Goal: Task Accomplishment & Management: Use online tool/utility

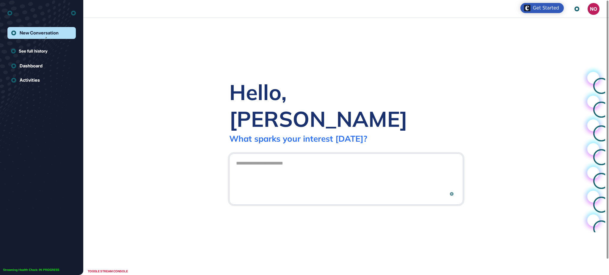
scroll to position [0, 0]
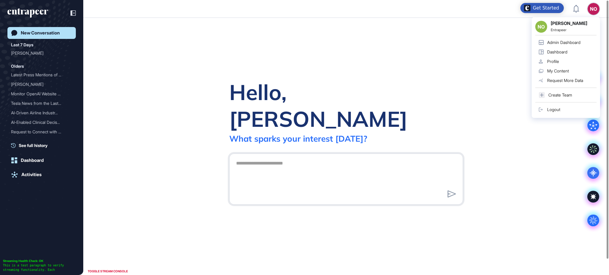
click at [564, 42] on div "Admin Dashboard" at bounding box center [563, 42] width 33 height 5
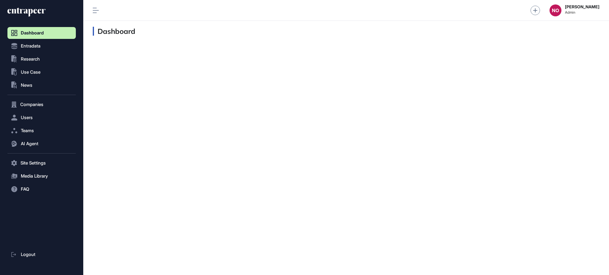
scroll to position [0, 0]
click at [53, 48] on button "Entradata" at bounding box center [41, 46] width 68 height 12
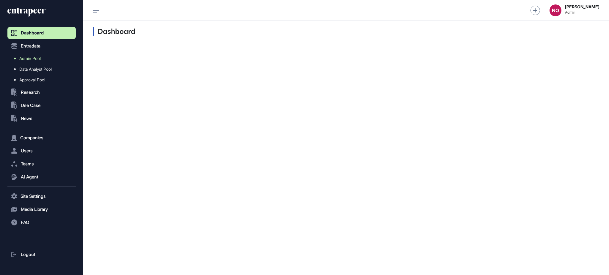
click at [47, 61] on link "Admin Pool" at bounding box center [42, 58] width 65 height 11
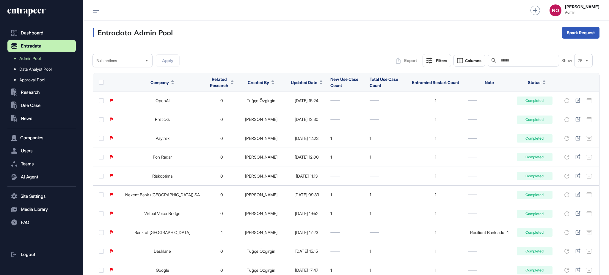
click at [519, 62] on input "text" at bounding box center [527, 60] width 55 height 5
click at [521, 57] on div "Search" at bounding box center [523, 61] width 71 height 12
paste input "*******"
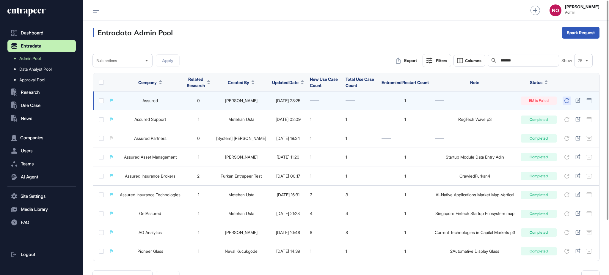
type input "*******"
click at [569, 99] on button at bounding box center [567, 101] width 9 height 8
click at [578, 100] on icon at bounding box center [577, 100] width 5 height 5
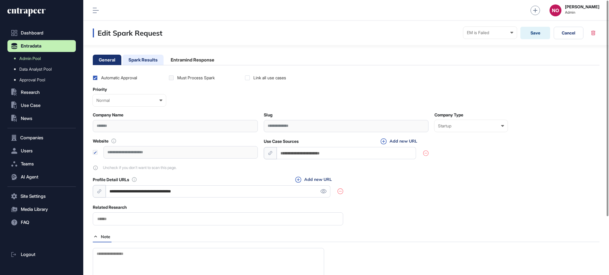
click at [150, 63] on li "Spark Results" at bounding box center [142, 60] width 41 height 10
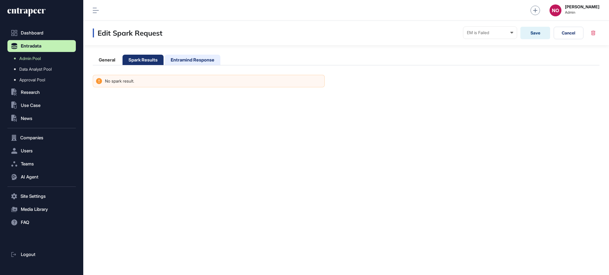
click at [207, 59] on li "Entramind Response" at bounding box center [193, 60] width 56 height 10
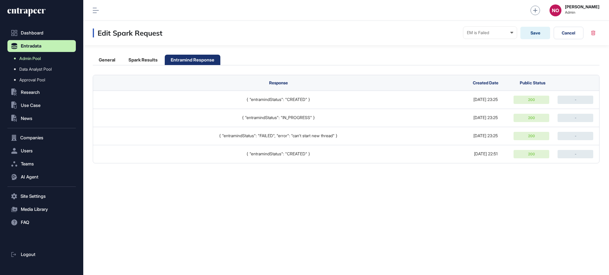
click at [47, 59] on link "Admin Pool" at bounding box center [42, 58] width 65 height 11
